Goal: Task Accomplishment & Management: Manage account settings

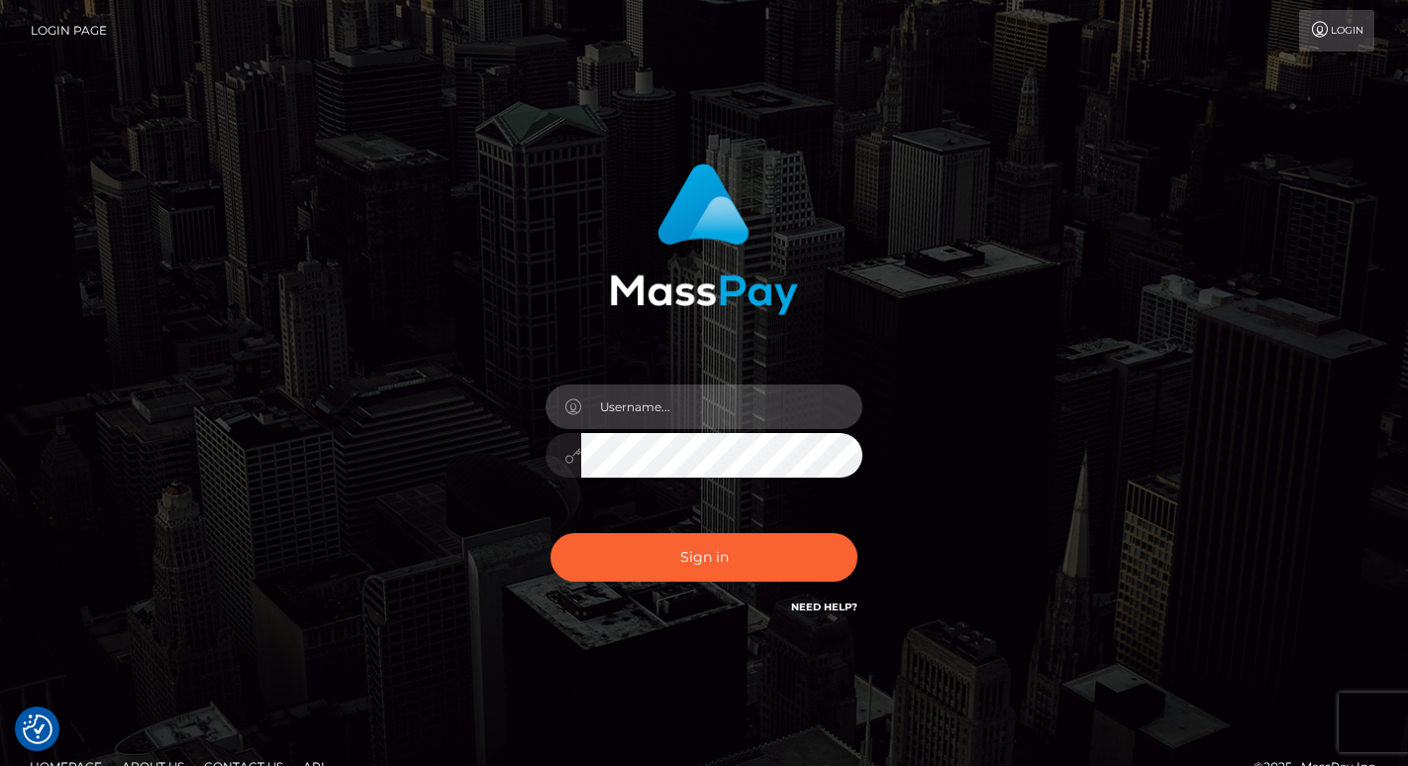
type input "[PERSON_NAME][EMAIL_ADDRESS][DOMAIN_NAME]"
click at [704, 557] on button "Sign in" at bounding box center [704, 557] width 307 height 49
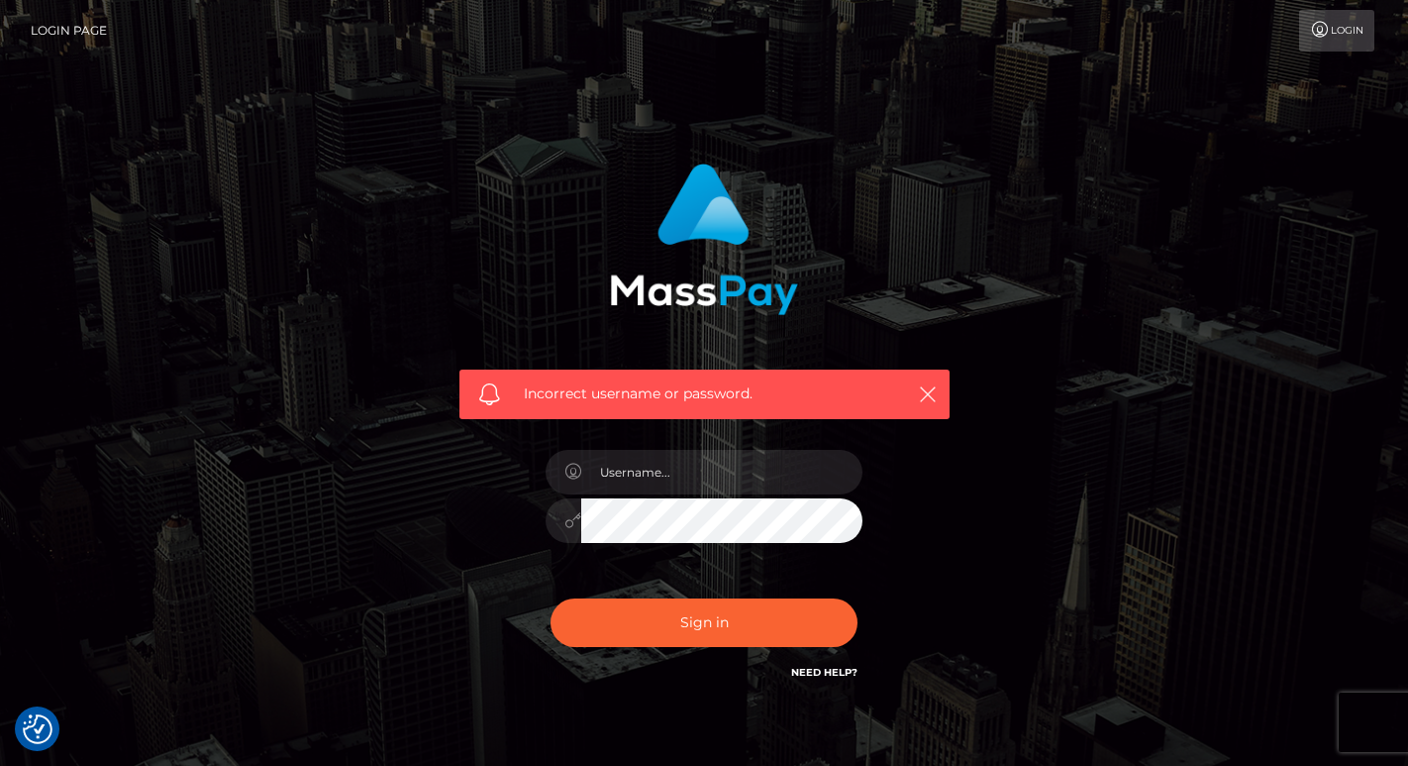
click at [984, 516] on div "Incorrect username or password." at bounding box center [704, 434] width 1129 height 570
click at [1324, 38] on link "Login" at bounding box center [1336, 31] width 75 height 42
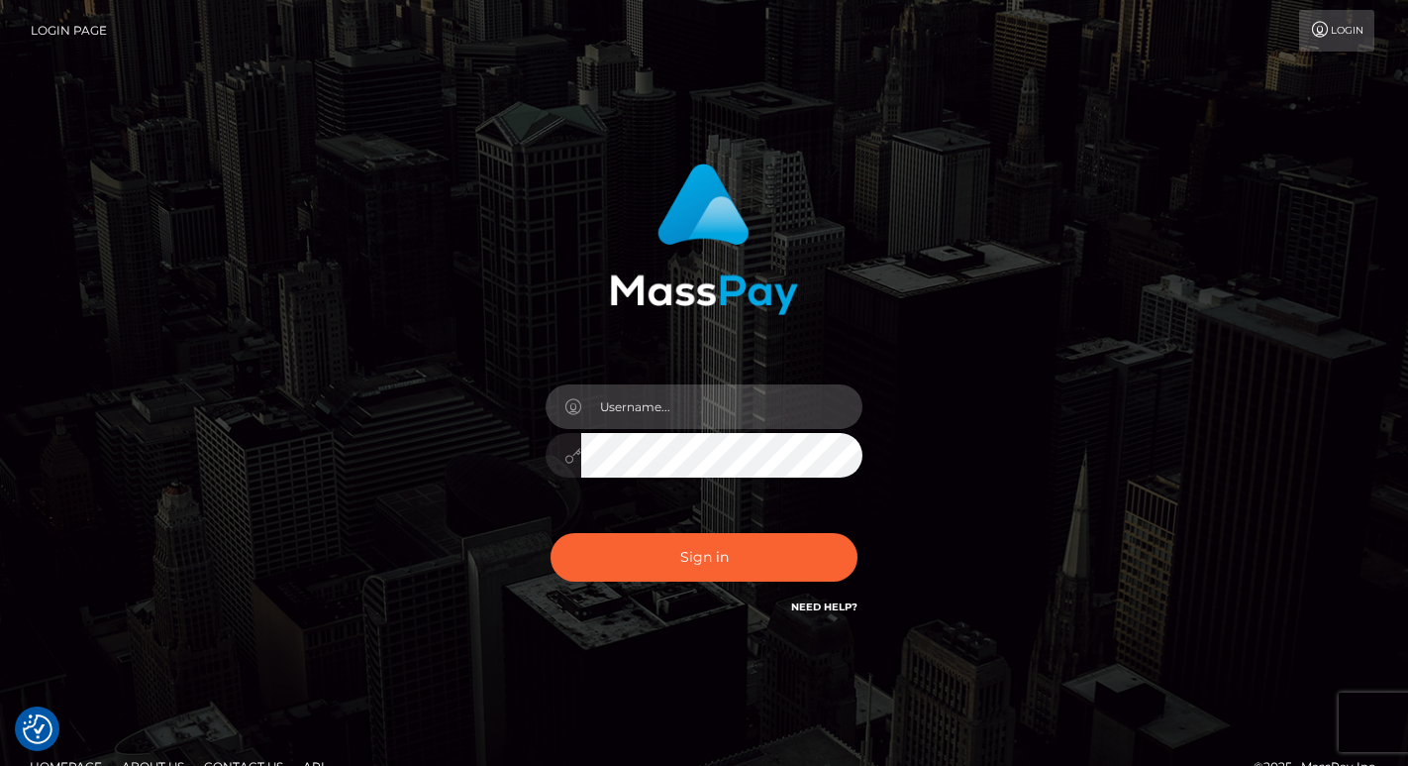
type input "[PERSON_NAME][EMAIL_ADDRESS][DOMAIN_NAME]"
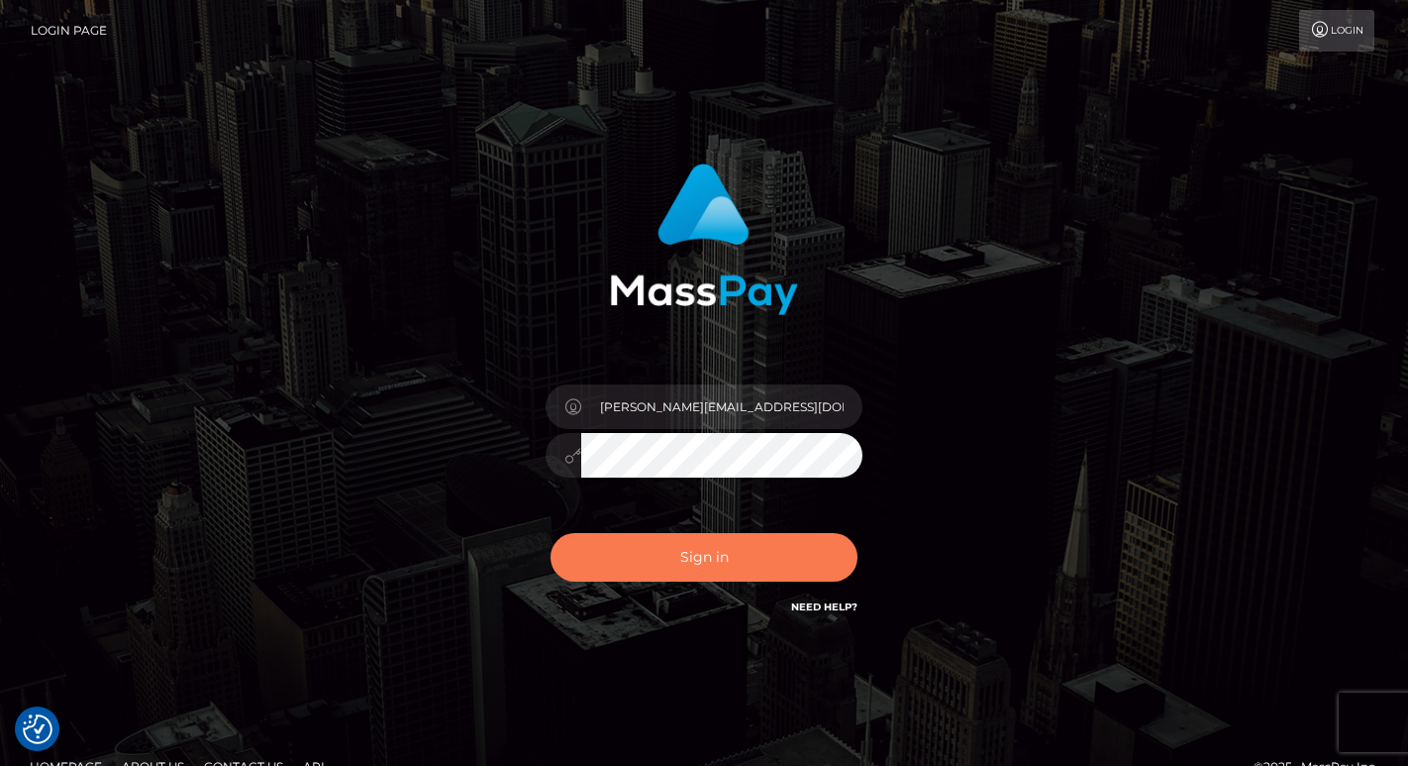
click at [664, 558] on button "Sign in" at bounding box center [704, 557] width 307 height 49
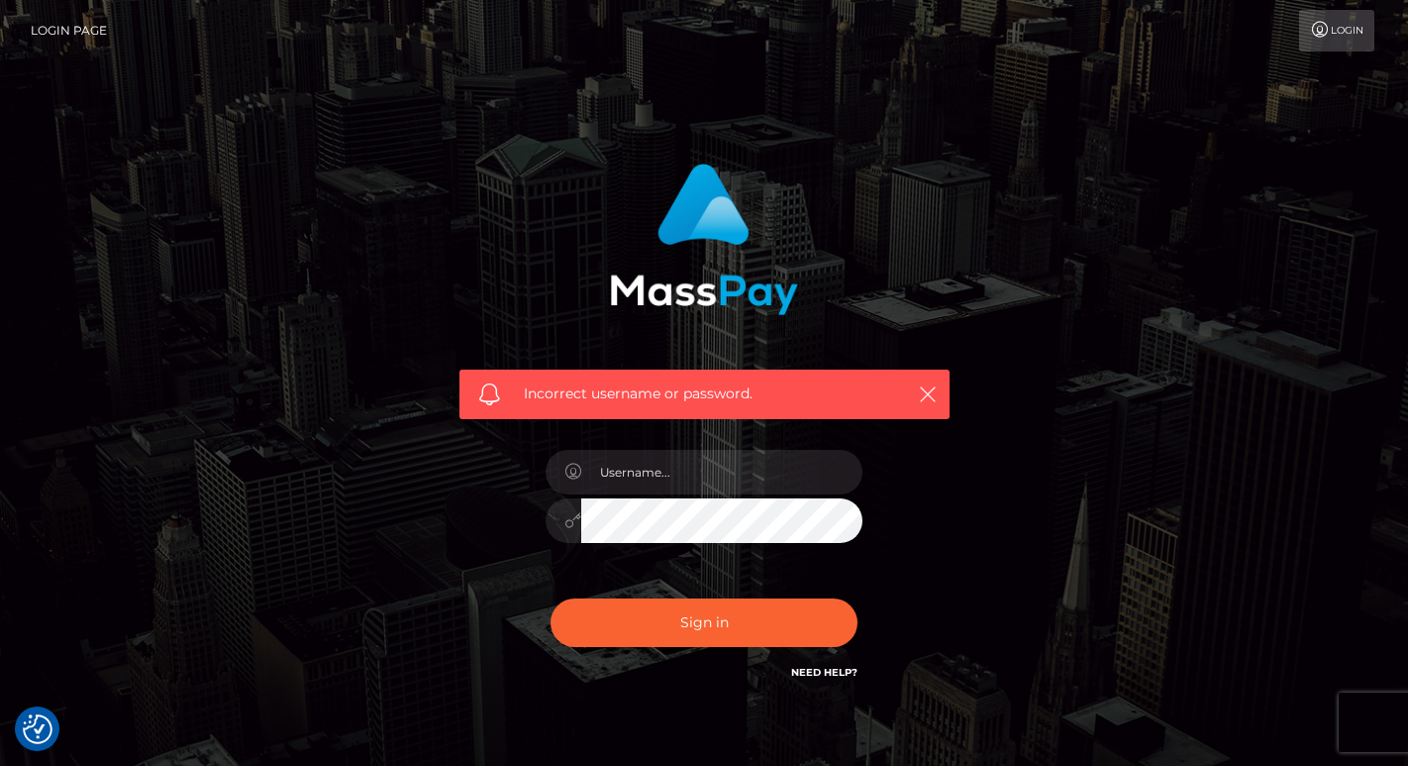
click at [845, 658] on div "Sign in Need Help?" at bounding box center [704, 630] width 347 height 88
click at [843, 676] on link "Need Help?" at bounding box center [824, 672] width 66 height 13
